Goal: Information Seeking & Learning: Learn about a topic

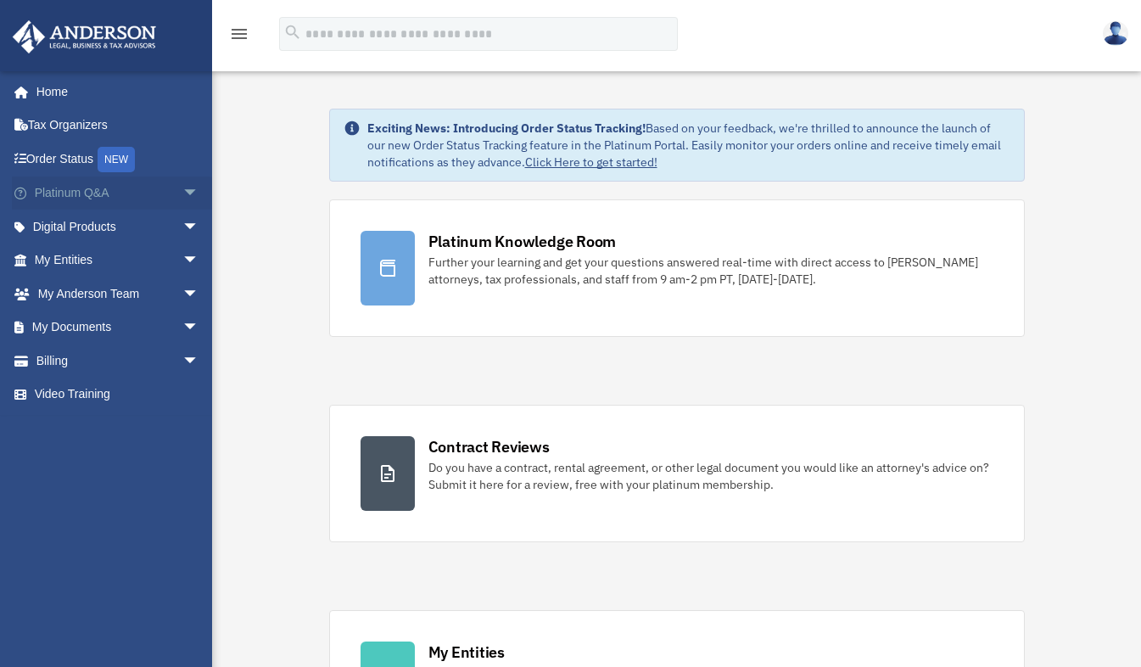
click at [182, 188] on span "arrow_drop_down" at bounding box center [199, 193] width 34 height 35
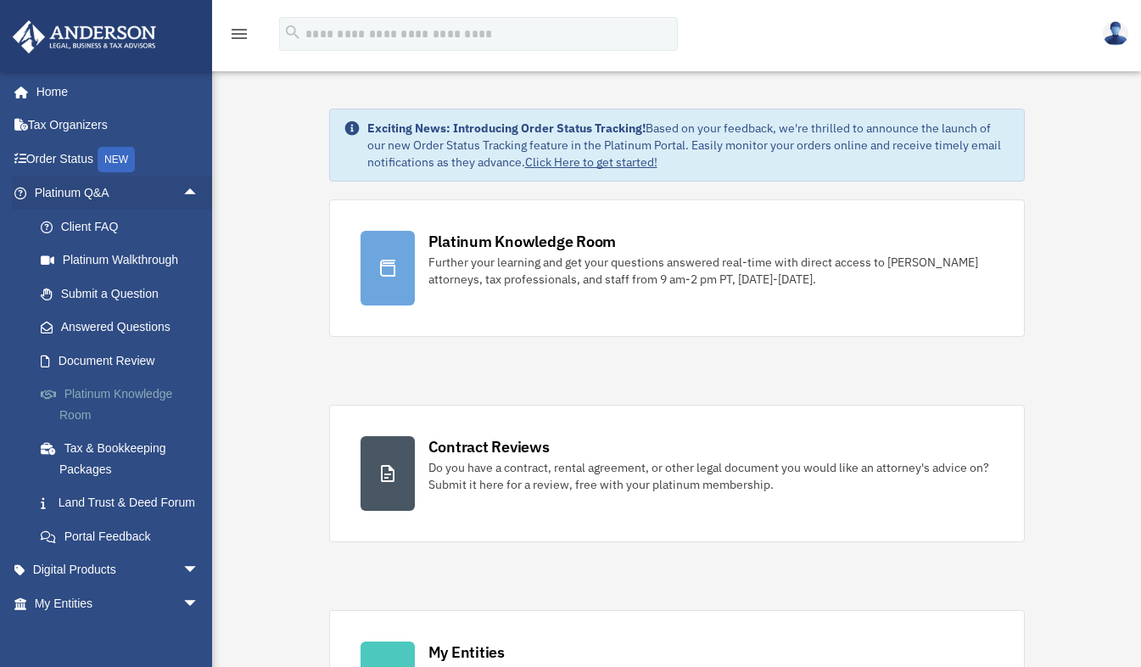
click at [147, 389] on link "Platinum Knowledge Room" at bounding box center [124, 404] width 201 height 54
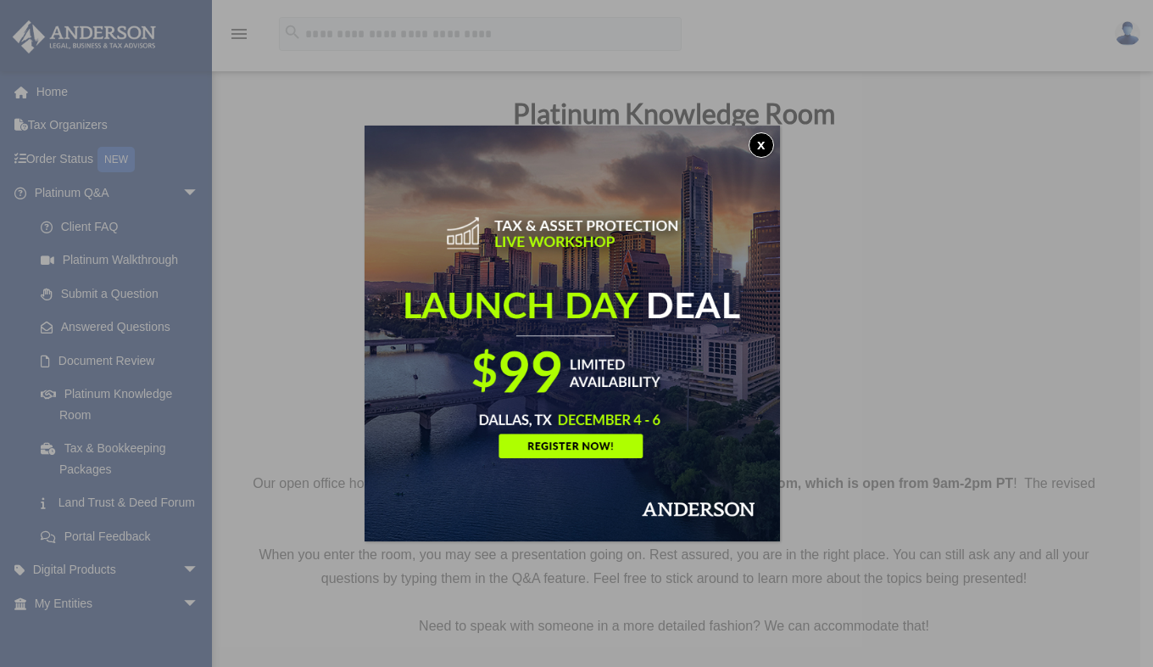
click at [768, 143] on button "x" at bounding box center [761, 144] width 25 height 25
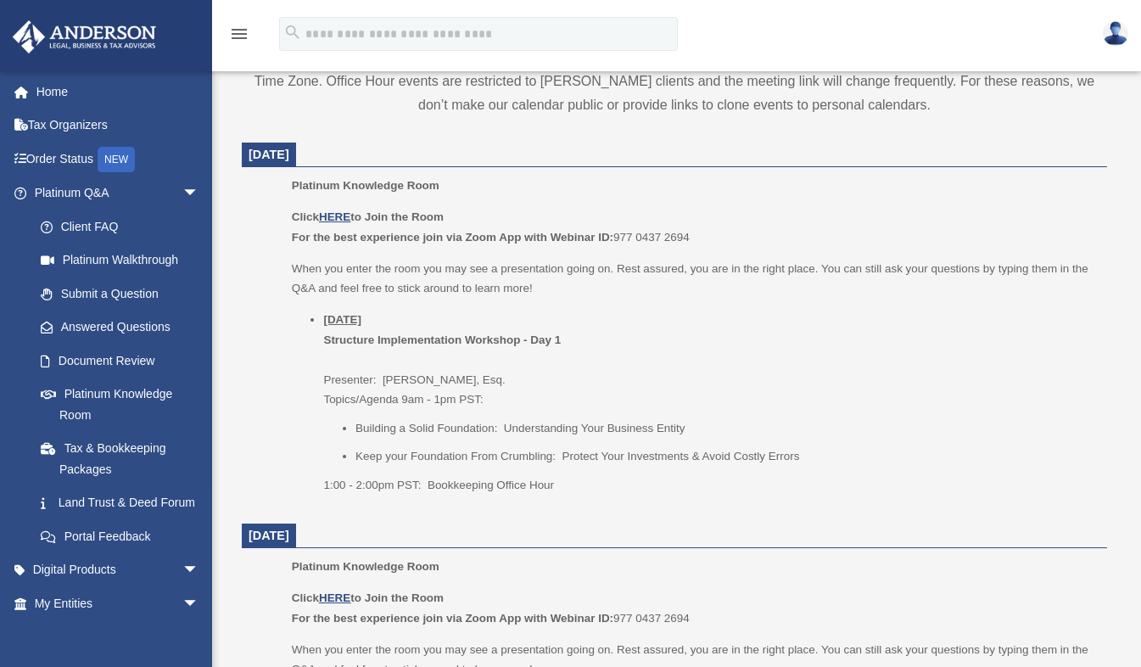
scroll to position [661, 0]
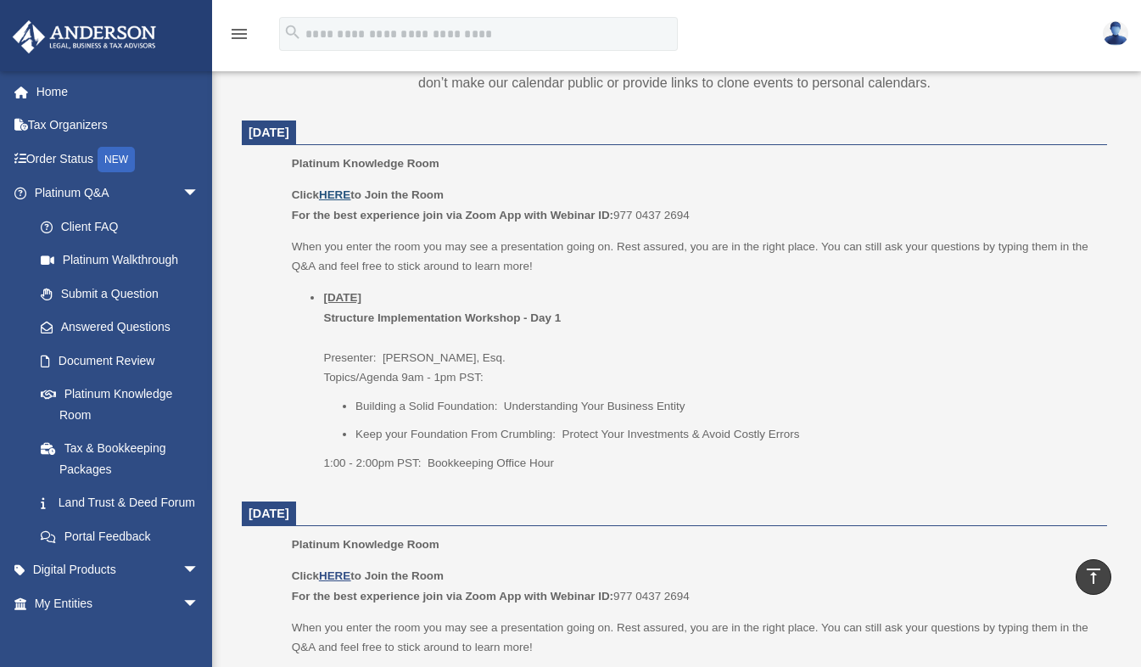
click at [334, 193] on u "HERE" at bounding box center [334, 194] width 31 height 13
click at [343, 192] on u "HERE" at bounding box center [334, 194] width 31 height 13
